Goal: Task Accomplishment & Management: Manage account settings

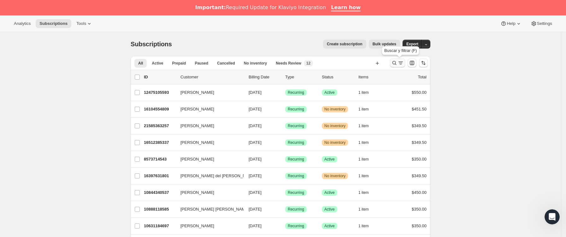
click at [404, 63] on icon "Buscar y filtrar resultados" at bounding box center [400, 63] width 6 height 6
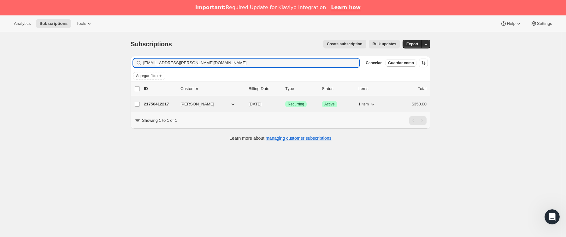
type input "[EMAIL_ADDRESS][PERSON_NAME][DOMAIN_NAME]"
click at [154, 109] on div "21756412217 [PERSON_NAME] [DATE] Logrado Recurring Logrado Active 1 item $350.00" at bounding box center [285, 104] width 283 height 9
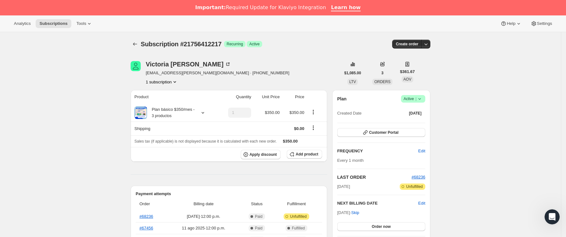
click at [423, 98] on icon at bounding box center [419, 99] width 6 height 6
click at [419, 124] on span "Cancel subscription" at bounding box center [416, 122] width 36 height 5
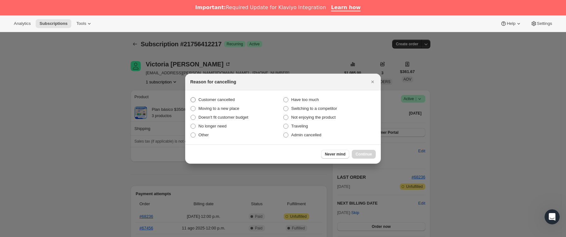
click at [222, 102] on span "Customer cancelled" at bounding box center [216, 100] width 36 height 6
click at [191, 98] on input "Customer cancelled" at bounding box center [190, 97] width 0 height 0
radio input "true"
click at [370, 154] on button "Continue" at bounding box center [364, 154] width 24 height 9
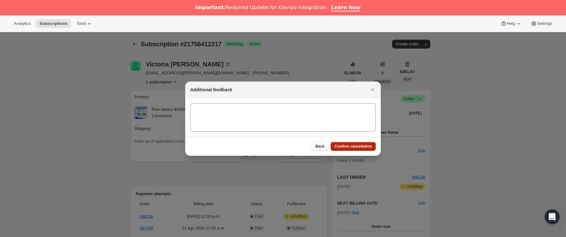
click at [367, 149] on button "Confirm cancellation" at bounding box center [352, 146] width 45 height 9
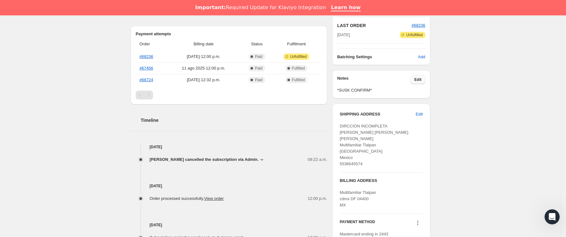
click at [421, 80] on span "Edit" at bounding box center [417, 79] width 7 height 5
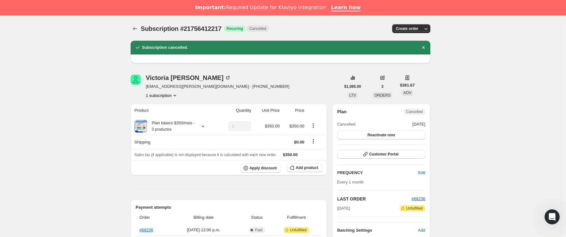
scroll to position [189, 0]
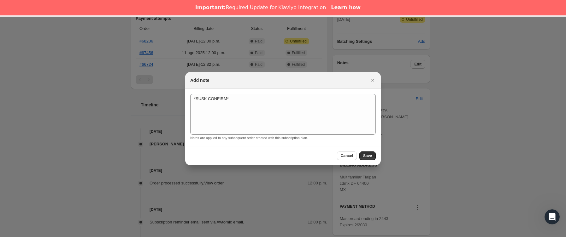
click at [273, 84] on div "Add note" at bounding box center [283, 80] width 196 height 17
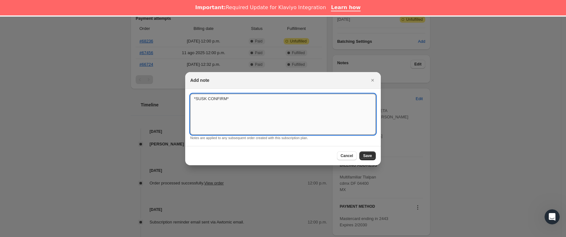
click at [272, 106] on textarea "*SUSK CONFIRM*" at bounding box center [282, 114] width 185 height 41
type textarea "*SUSK CONFIRM* no indica"
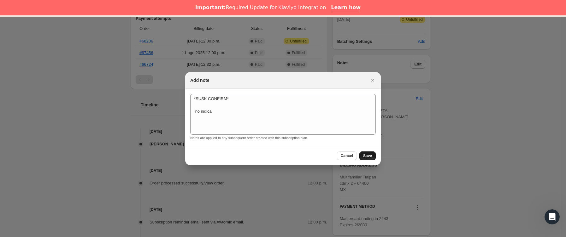
click at [369, 158] on span "Save" at bounding box center [367, 156] width 9 height 5
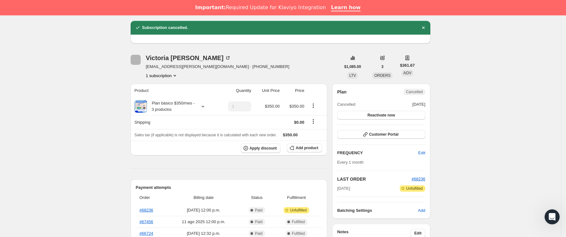
scroll to position [95, 0]
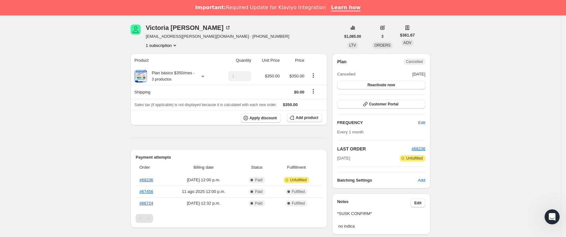
click at [419, 143] on div "Plan Cancelled Cancelled [DATE] Reactivate now Customer Portal FREQUENCY Edit E…" at bounding box center [381, 121] width 88 height 125
click at [420, 149] on span "#68236" at bounding box center [419, 149] width 14 height 5
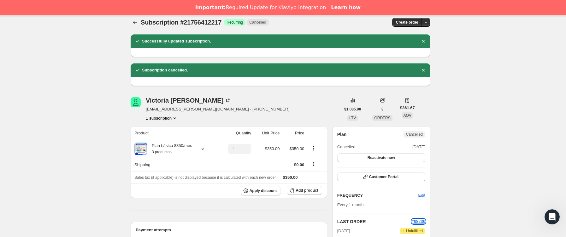
scroll to position [0, 0]
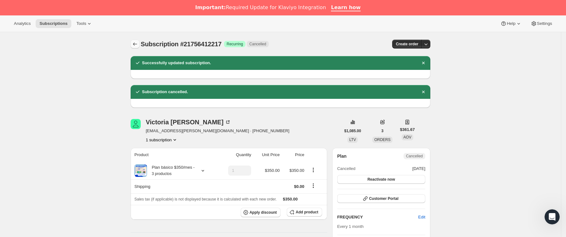
click at [135, 44] on icon "Subscriptions" at bounding box center [135, 44] width 6 height 6
